Goal: Navigation & Orientation: Find specific page/section

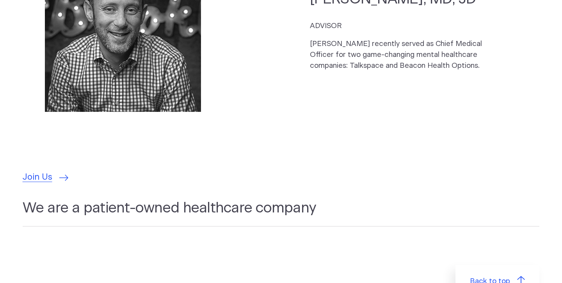
scroll to position [2117, 0]
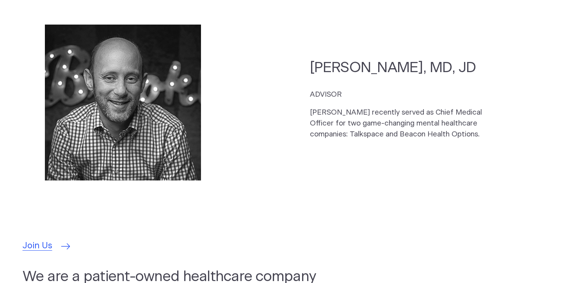
click at [43, 240] on span "Join Us" at bounding box center [38, 246] width 30 height 13
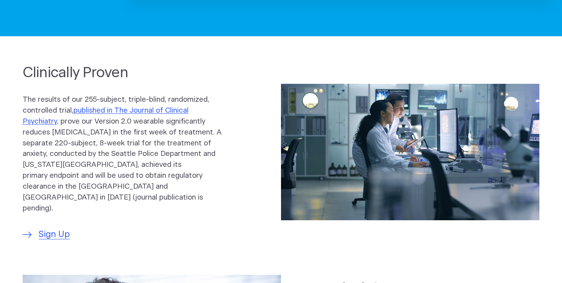
scroll to position [0, 0]
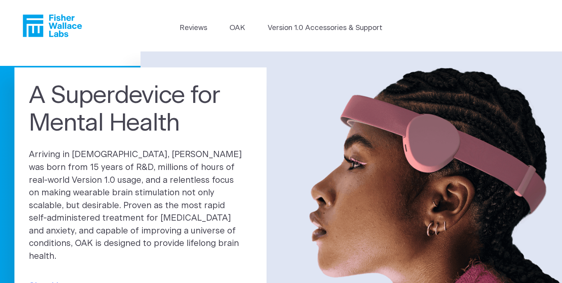
click at [52, 28] on icon "Fisher Wallace" at bounding box center [52, 25] width 59 height 23
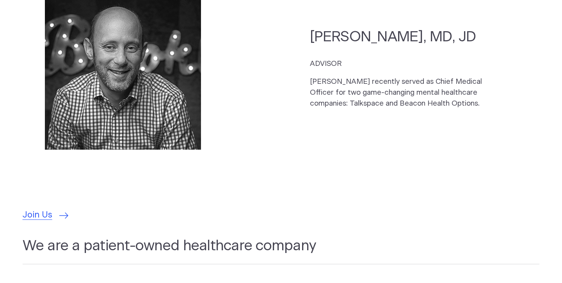
scroll to position [2147, 0]
click at [40, 210] on span "Join Us" at bounding box center [38, 216] width 30 height 13
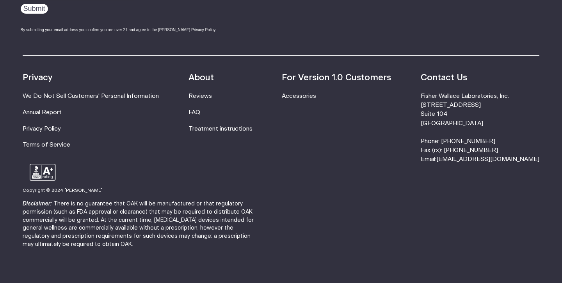
scroll to position [492, 0]
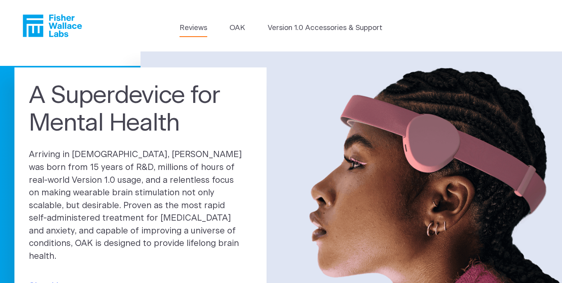
click at [197, 28] on link "Reviews" at bounding box center [193, 28] width 28 height 11
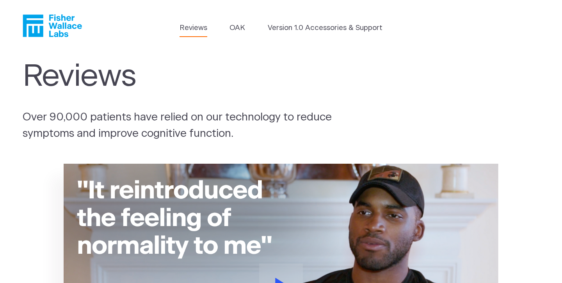
click at [197, 28] on link "Reviews" at bounding box center [193, 28] width 28 height 11
click at [30, 34] on icon "Fisher Wallace" at bounding box center [54, 25] width 53 height 23
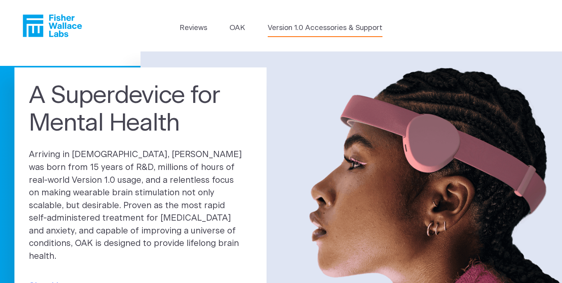
click at [320, 26] on link "Version 1.0 Accessories & Support" at bounding box center [325, 28] width 115 height 11
